Goal: Task Accomplishment & Management: Use online tool/utility

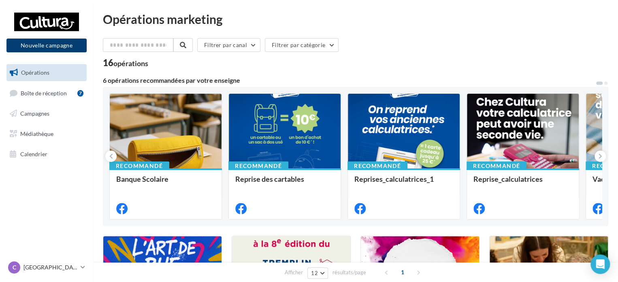
click at [66, 43] on button "Nouvelle campagne" at bounding box center [46, 45] width 80 height 14
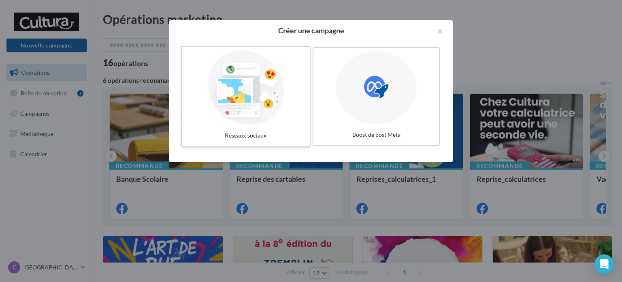
click at [276, 94] on div at bounding box center [246, 87] width 122 height 75
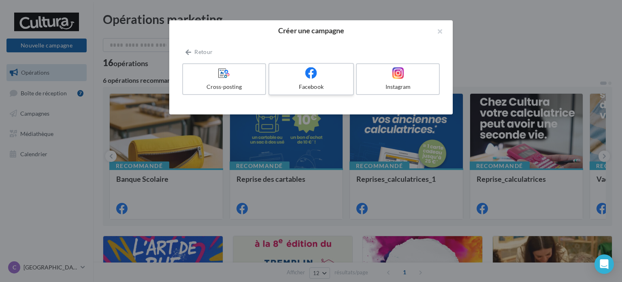
click at [332, 83] on div "Facebook" at bounding box center [311, 87] width 77 height 8
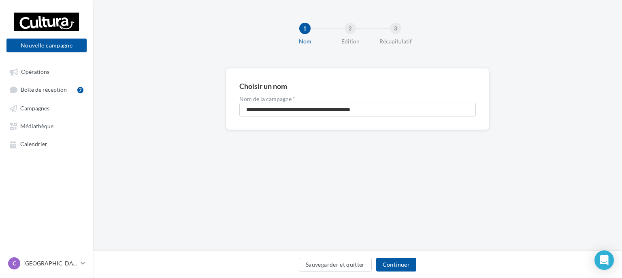
click at [401, 210] on div "**********" at bounding box center [357, 125] width 529 height 251
